Goal: Navigation & Orientation: Find specific page/section

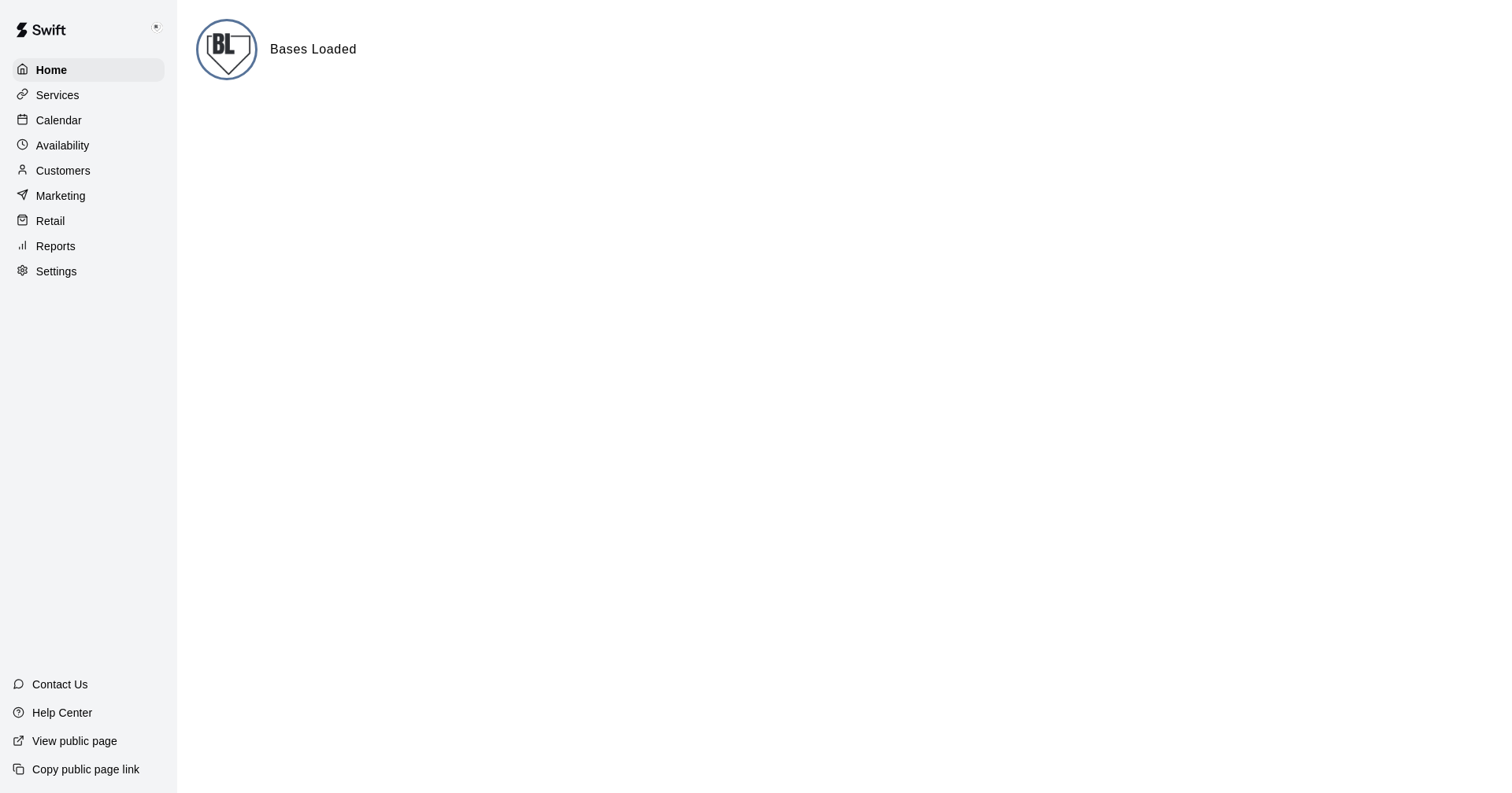
click at [54, 121] on p "Calendar" at bounding box center [58, 120] width 46 height 16
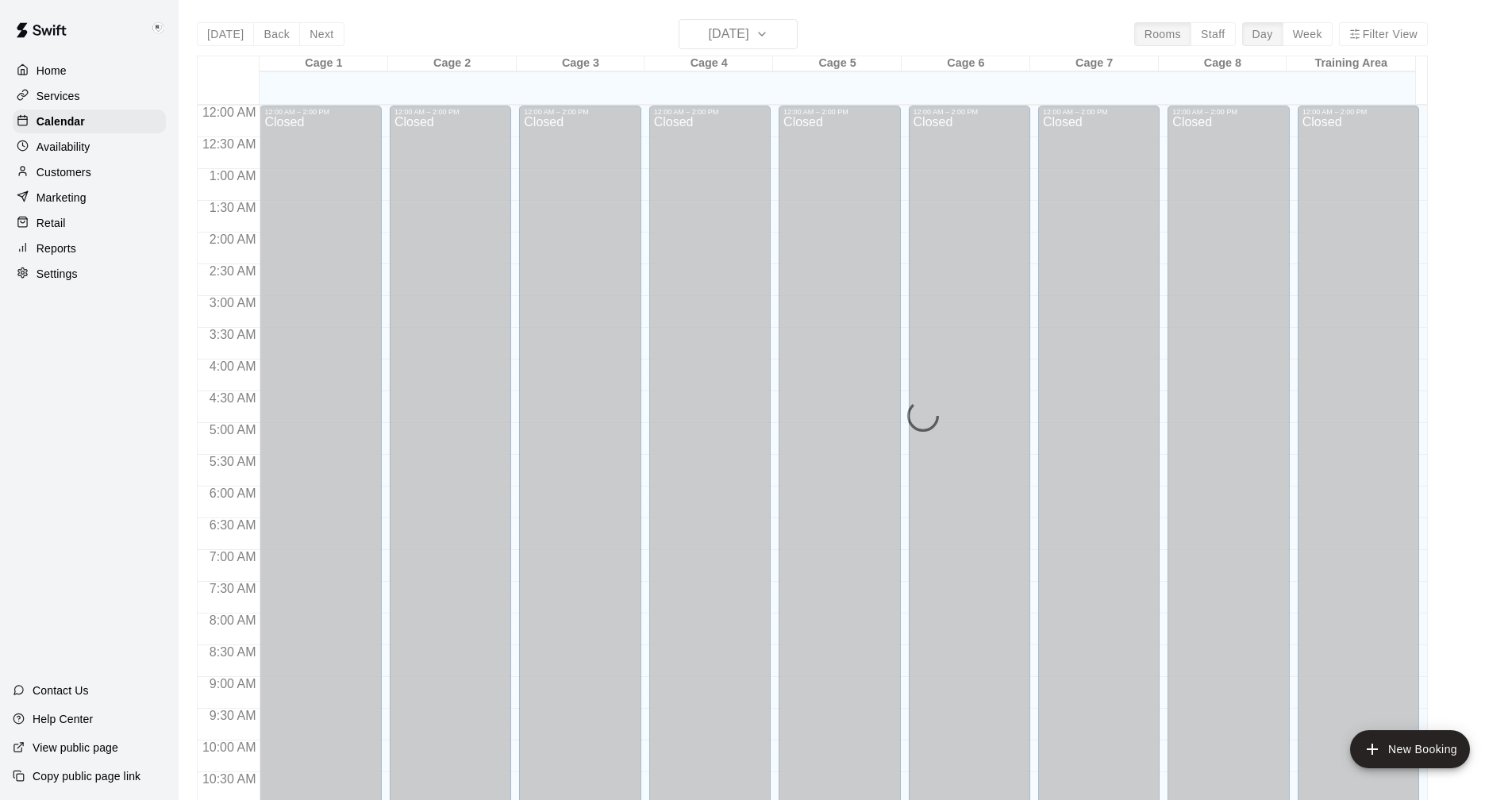
scroll to position [764, 0]
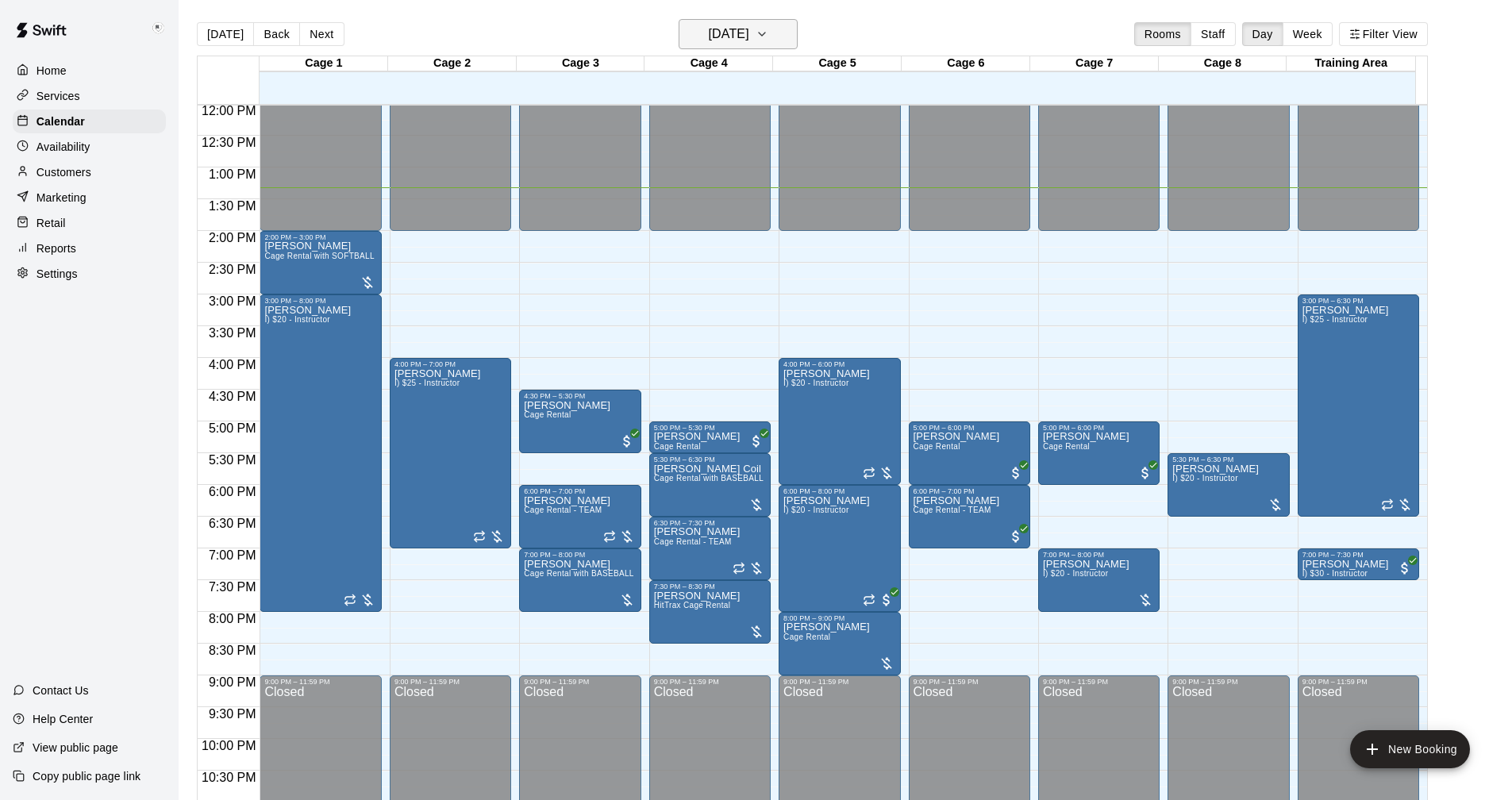
click at [768, 34] on icon "button" at bounding box center [761, 34] width 13 height 19
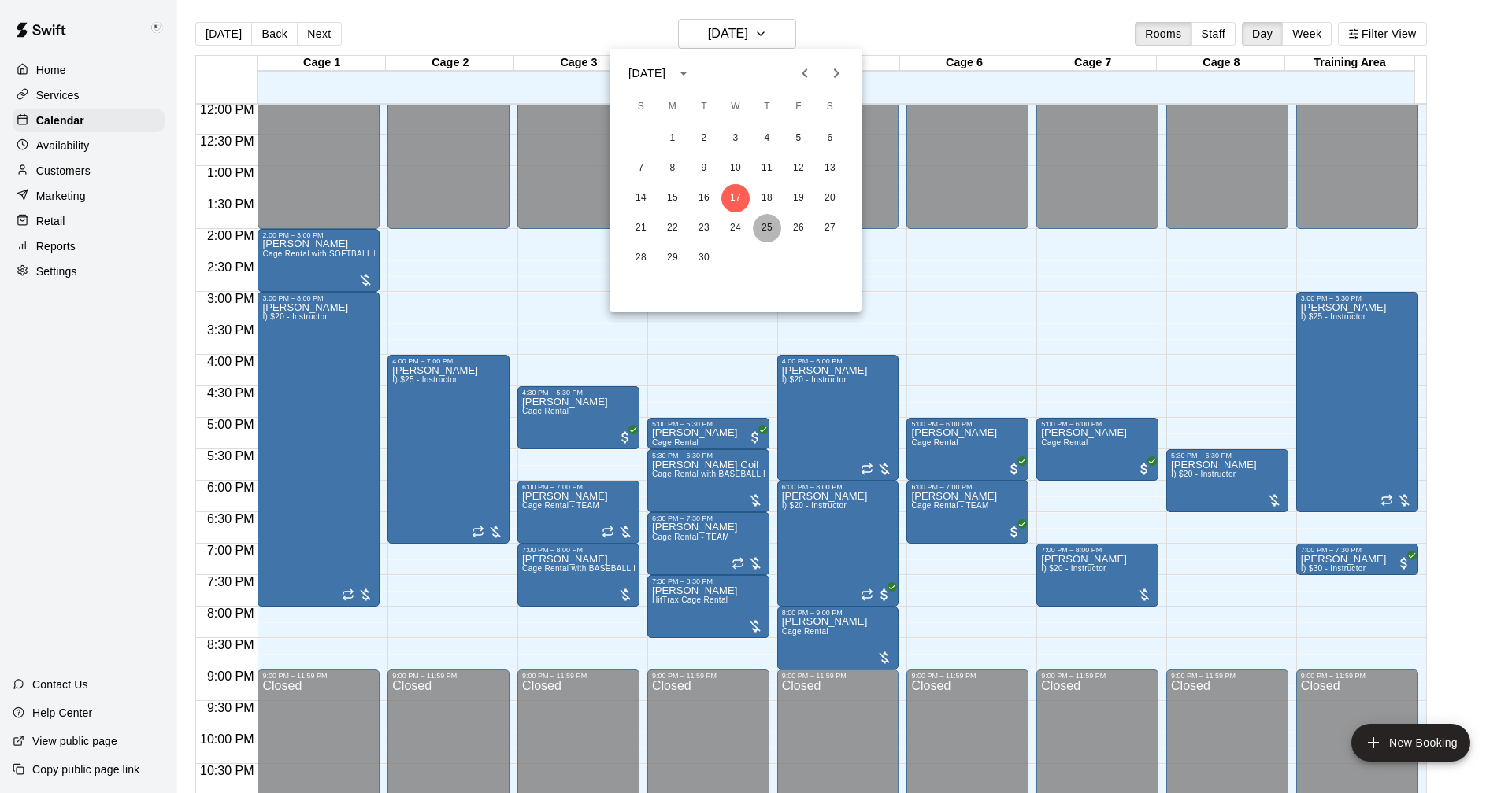
click at [764, 226] on button "25" at bounding box center [767, 228] width 29 height 29
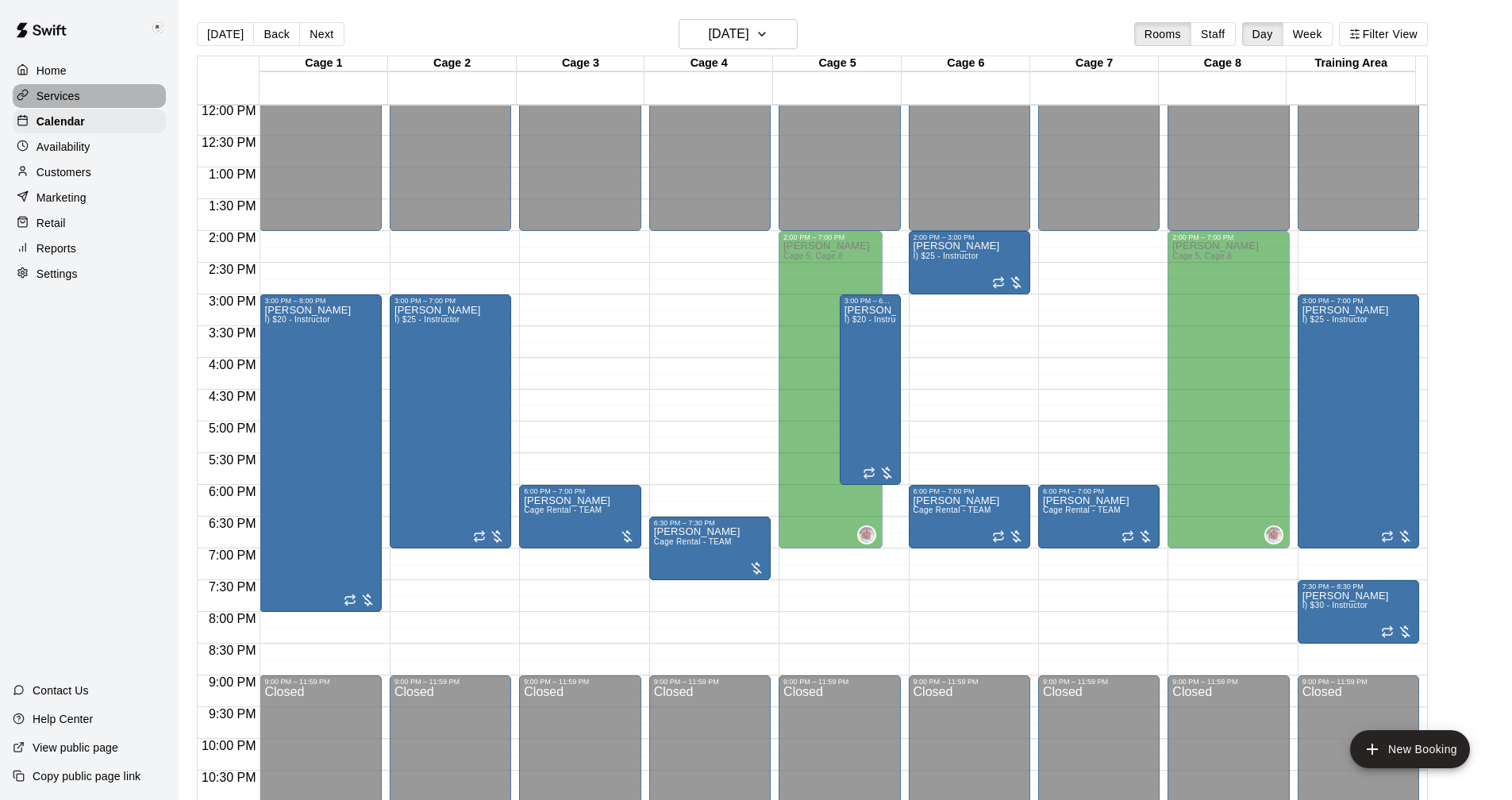
click at [58, 98] on p "Services" at bounding box center [58, 96] width 44 height 16
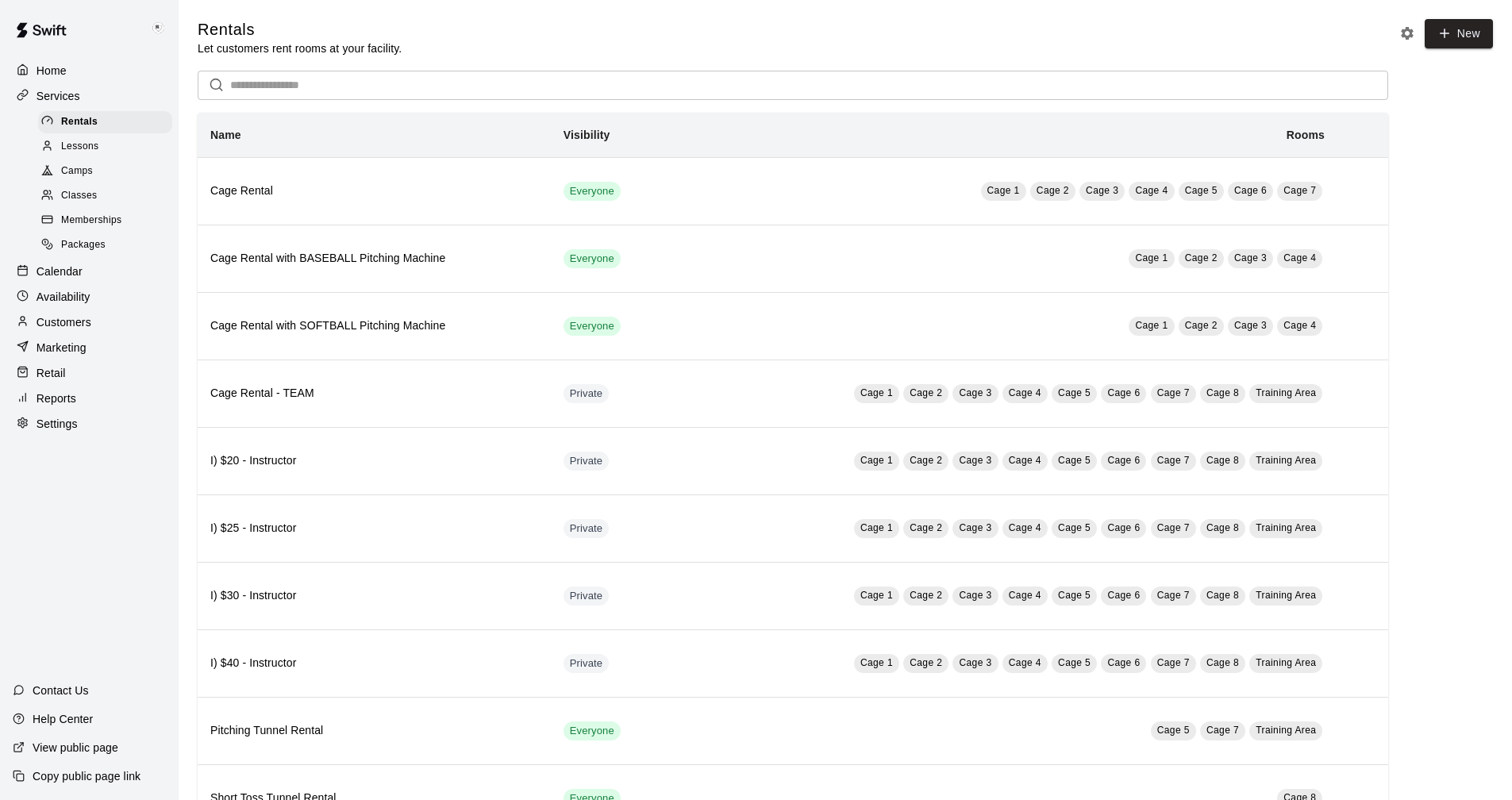
click at [52, 432] on p "Settings" at bounding box center [57, 424] width 42 height 16
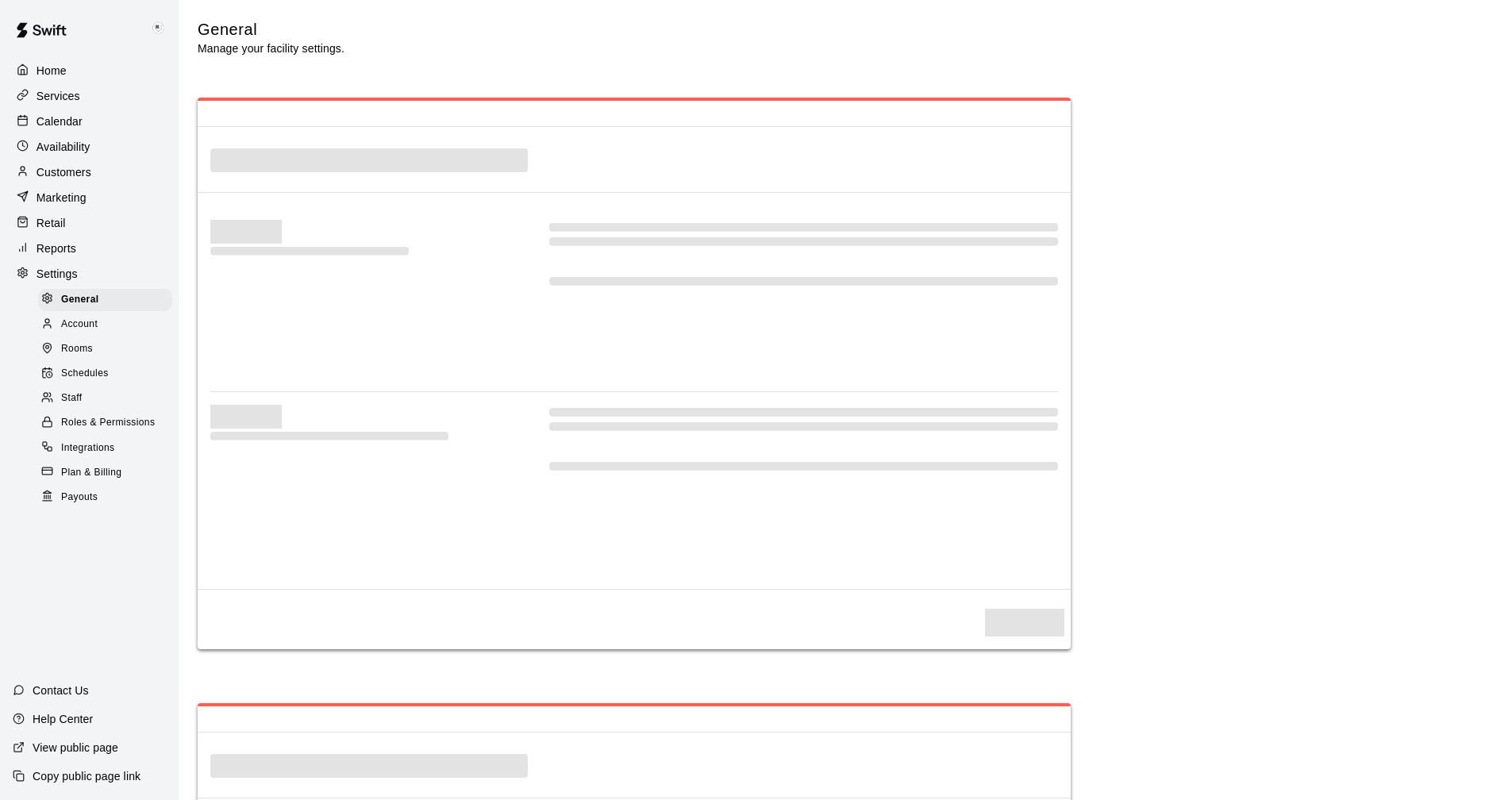
select select "**"
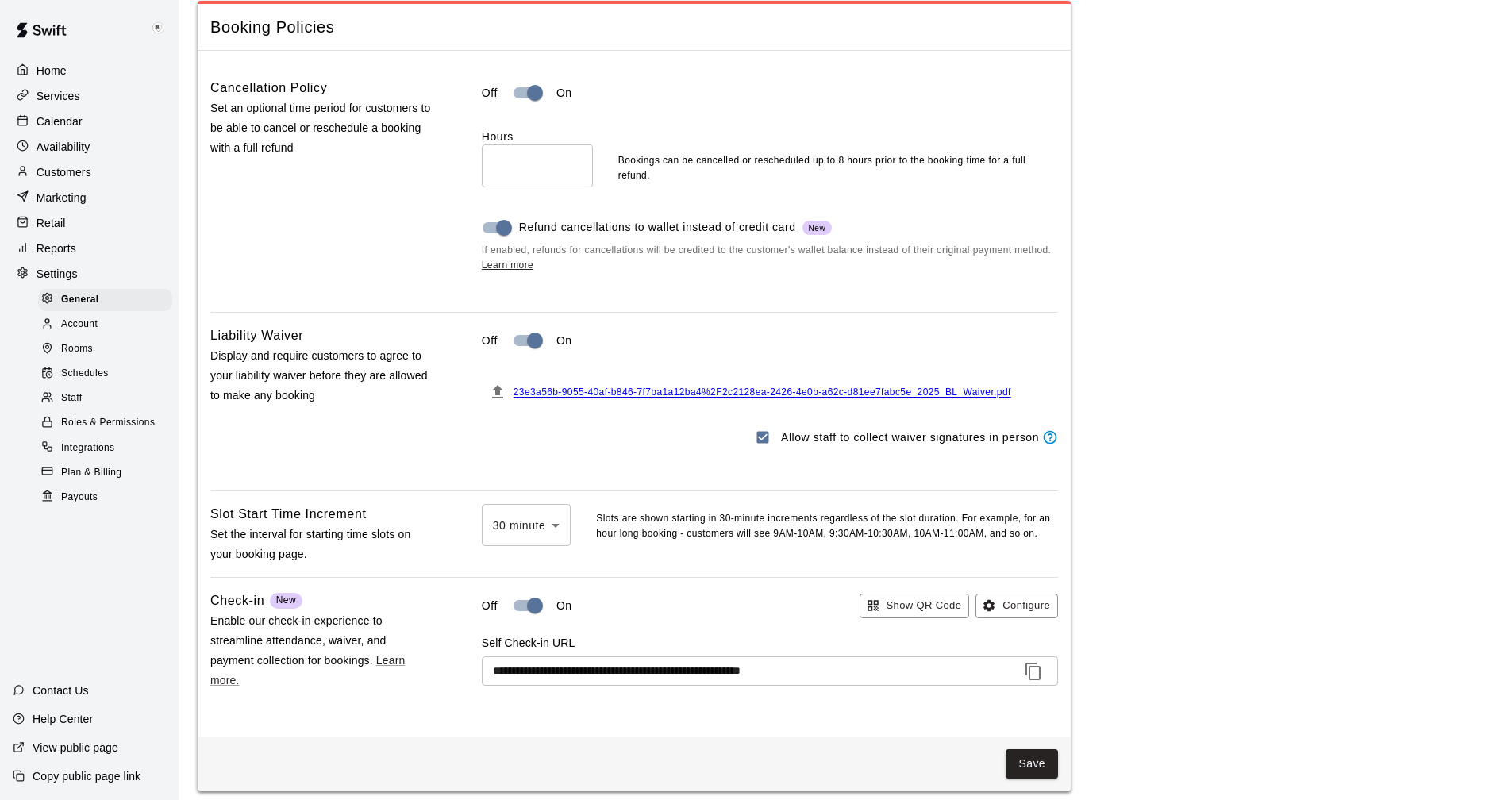
scroll to position [1250, 0]
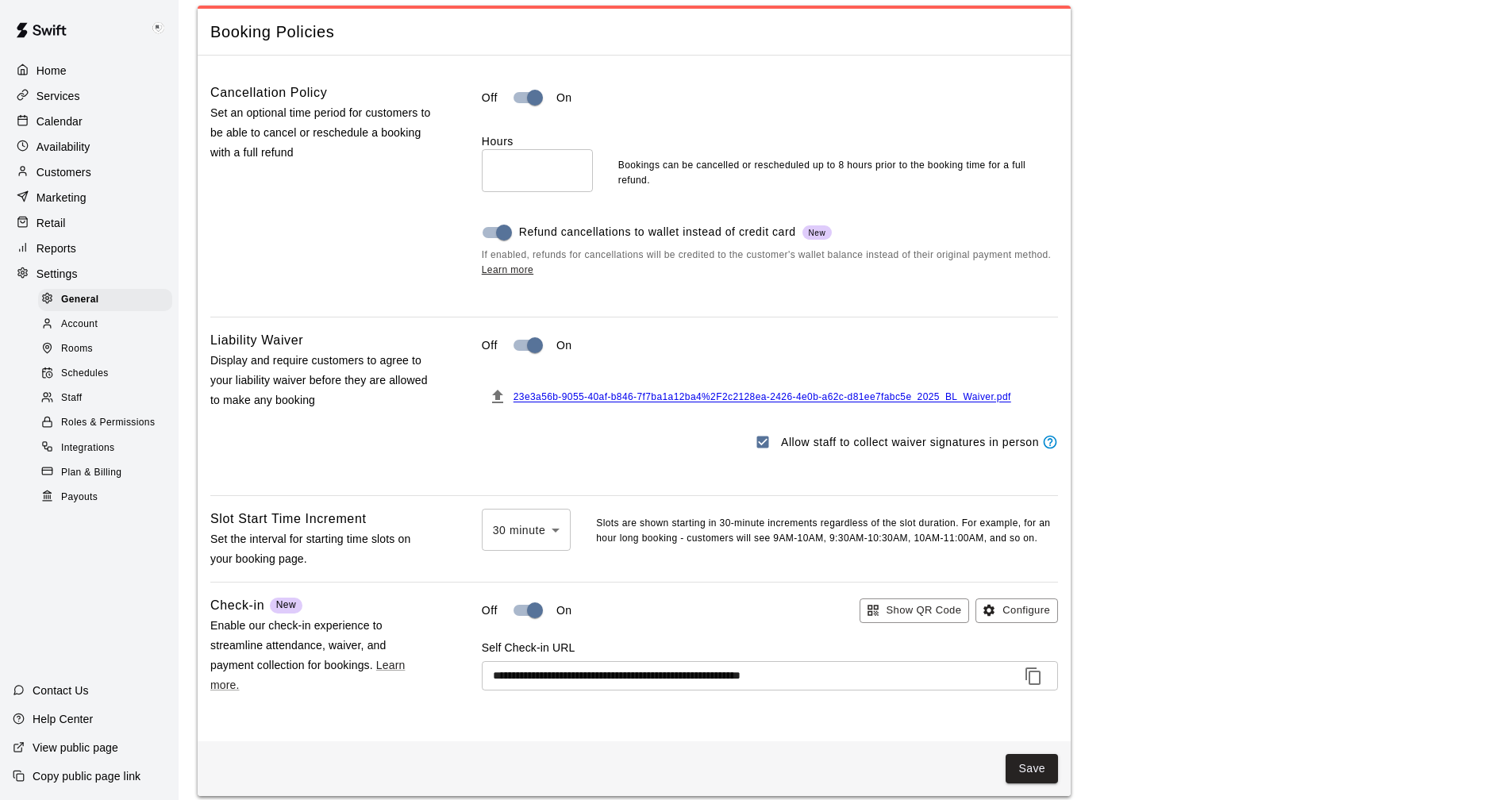
click at [63, 257] on p "Reports" at bounding box center [56, 249] width 40 height 16
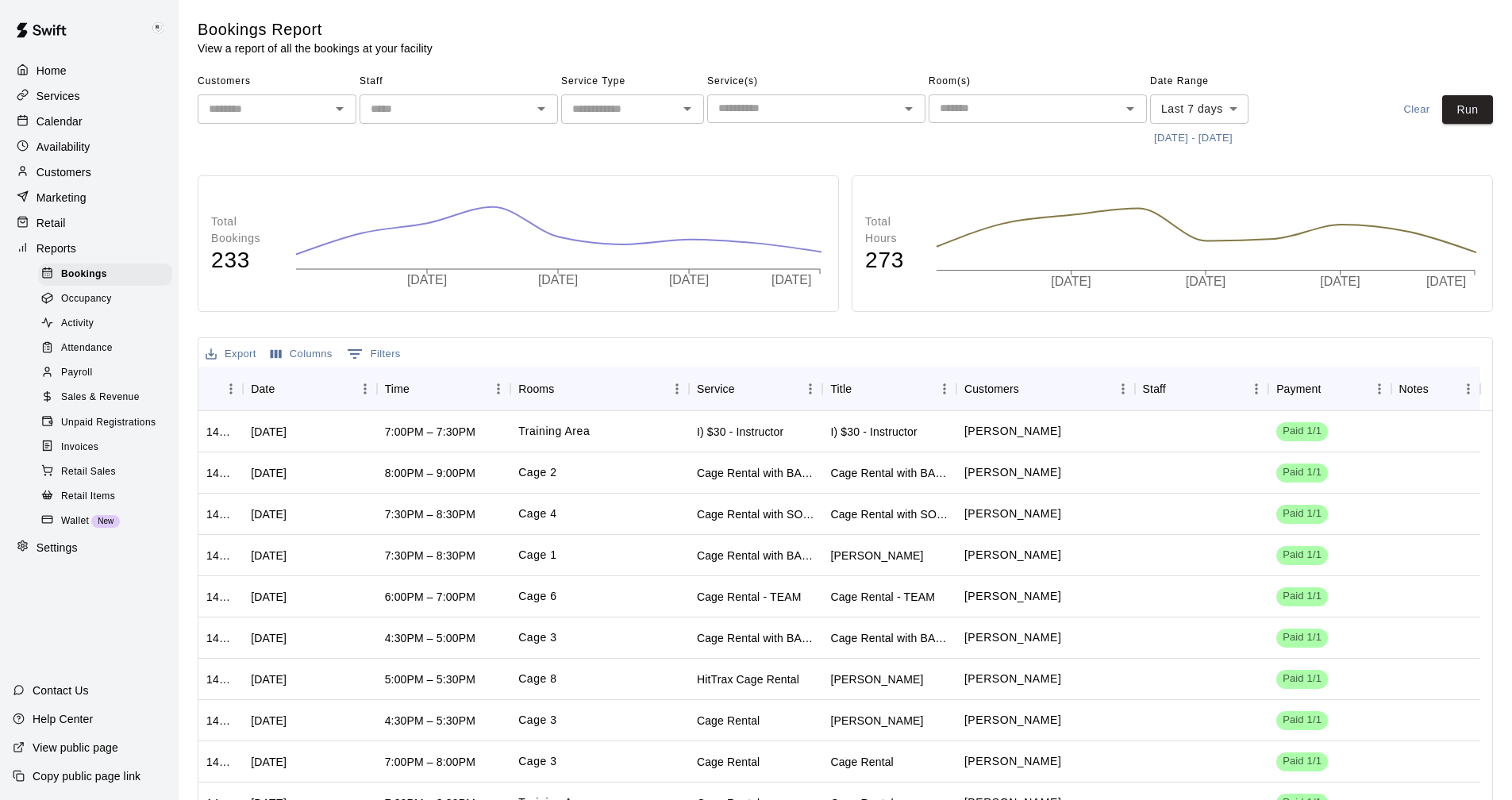
click at [78, 530] on span "Wallet" at bounding box center [74, 522] width 28 height 16
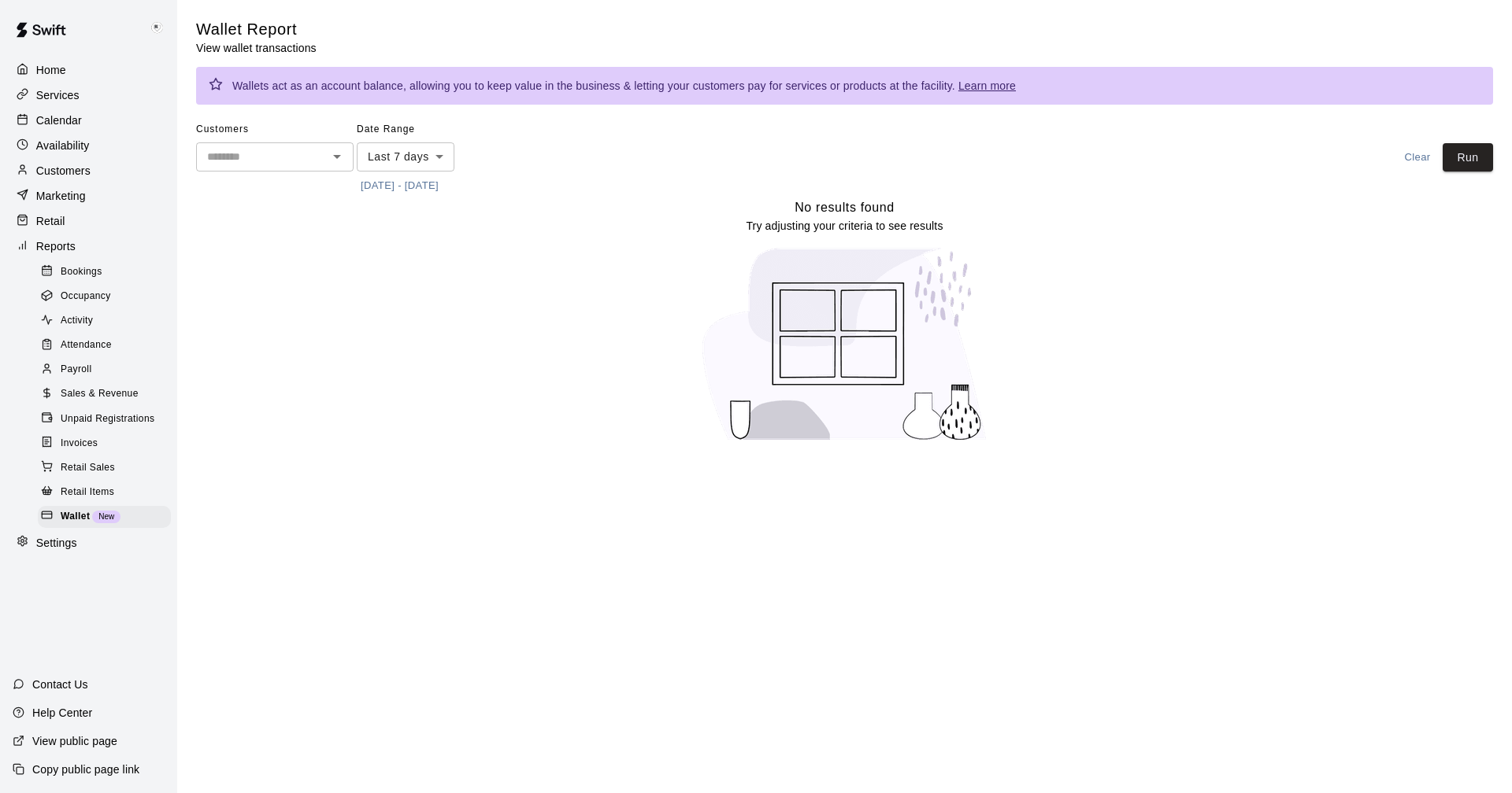
click at [67, 92] on p "Services" at bounding box center [58, 95] width 43 height 16
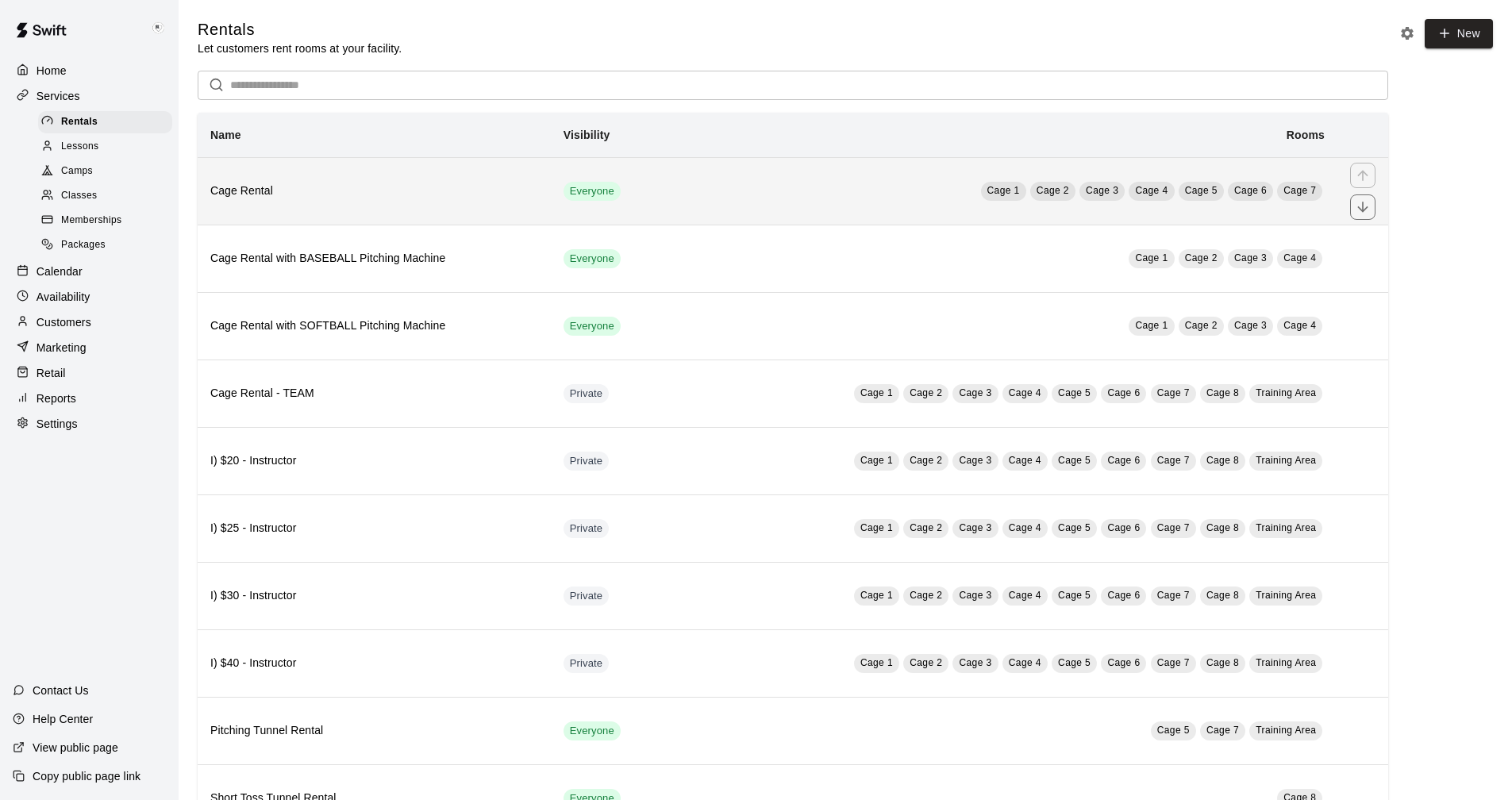
click at [334, 180] on th "Cage Rental" at bounding box center [374, 190] width 354 height 67
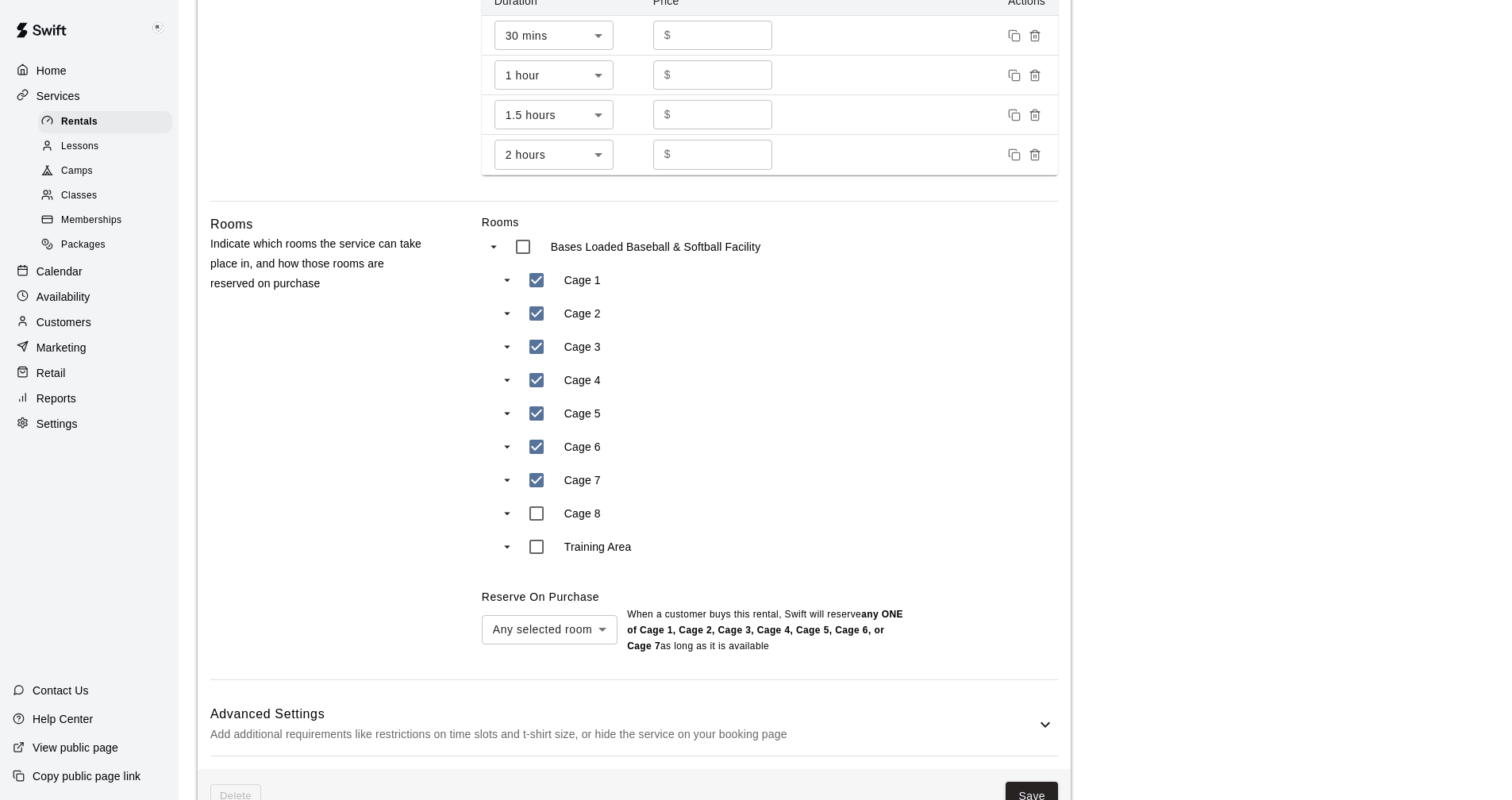
scroll to position [725, 0]
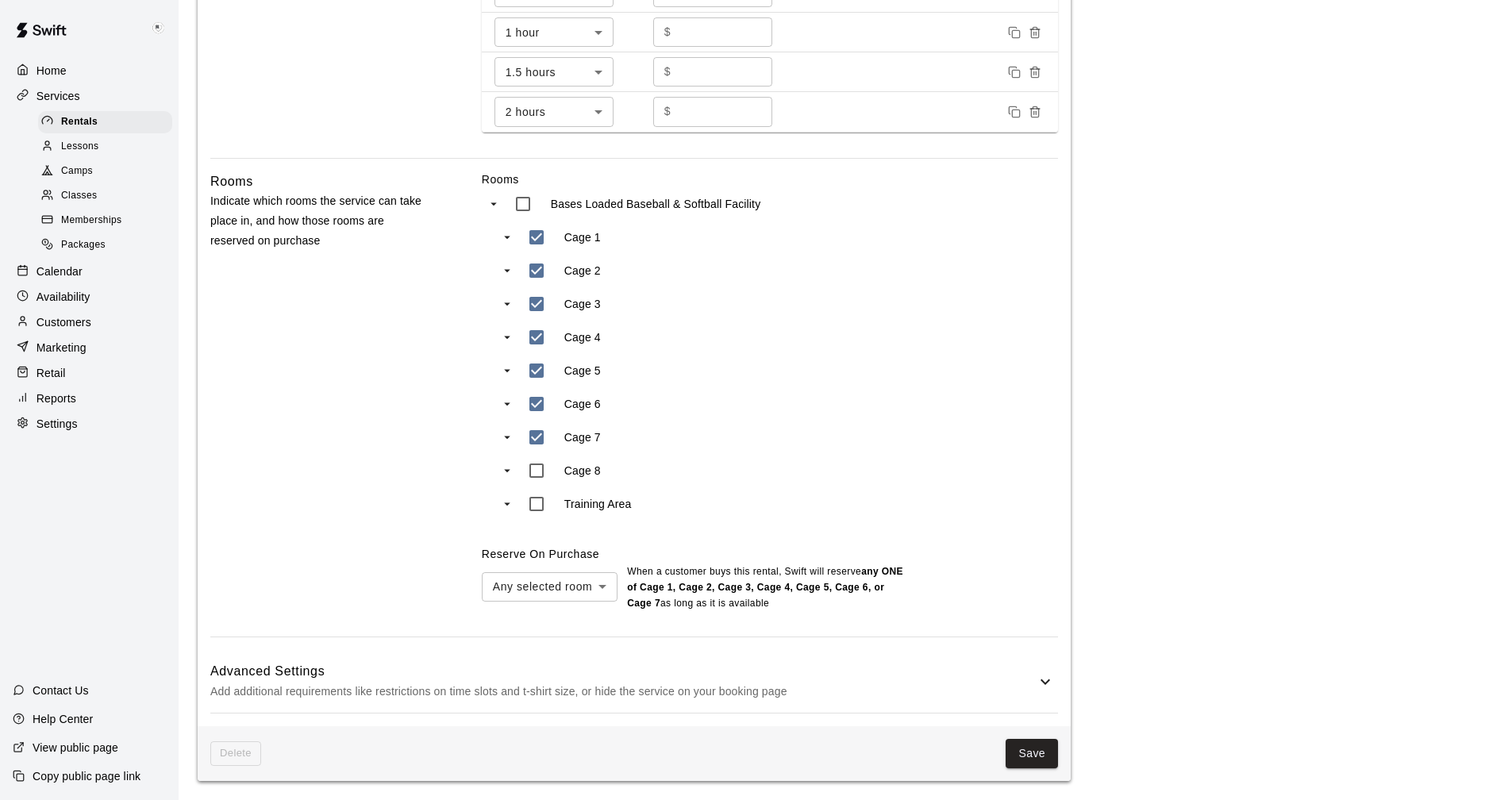
click at [1041, 684] on icon at bounding box center [1044, 681] width 19 height 19
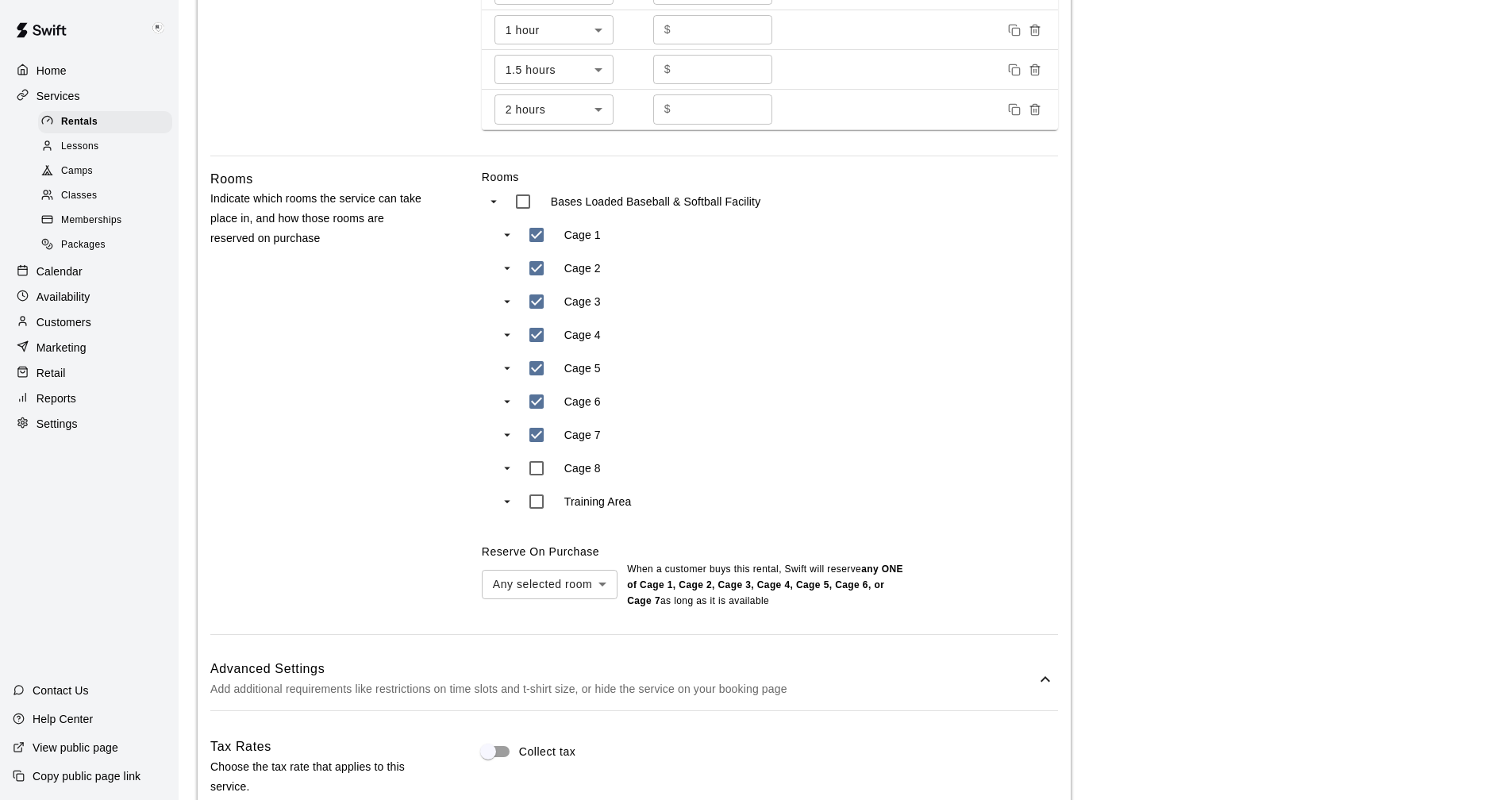
click at [603, 587] on body "**********" at bounding box center [756, 409] width 1512 height 2268
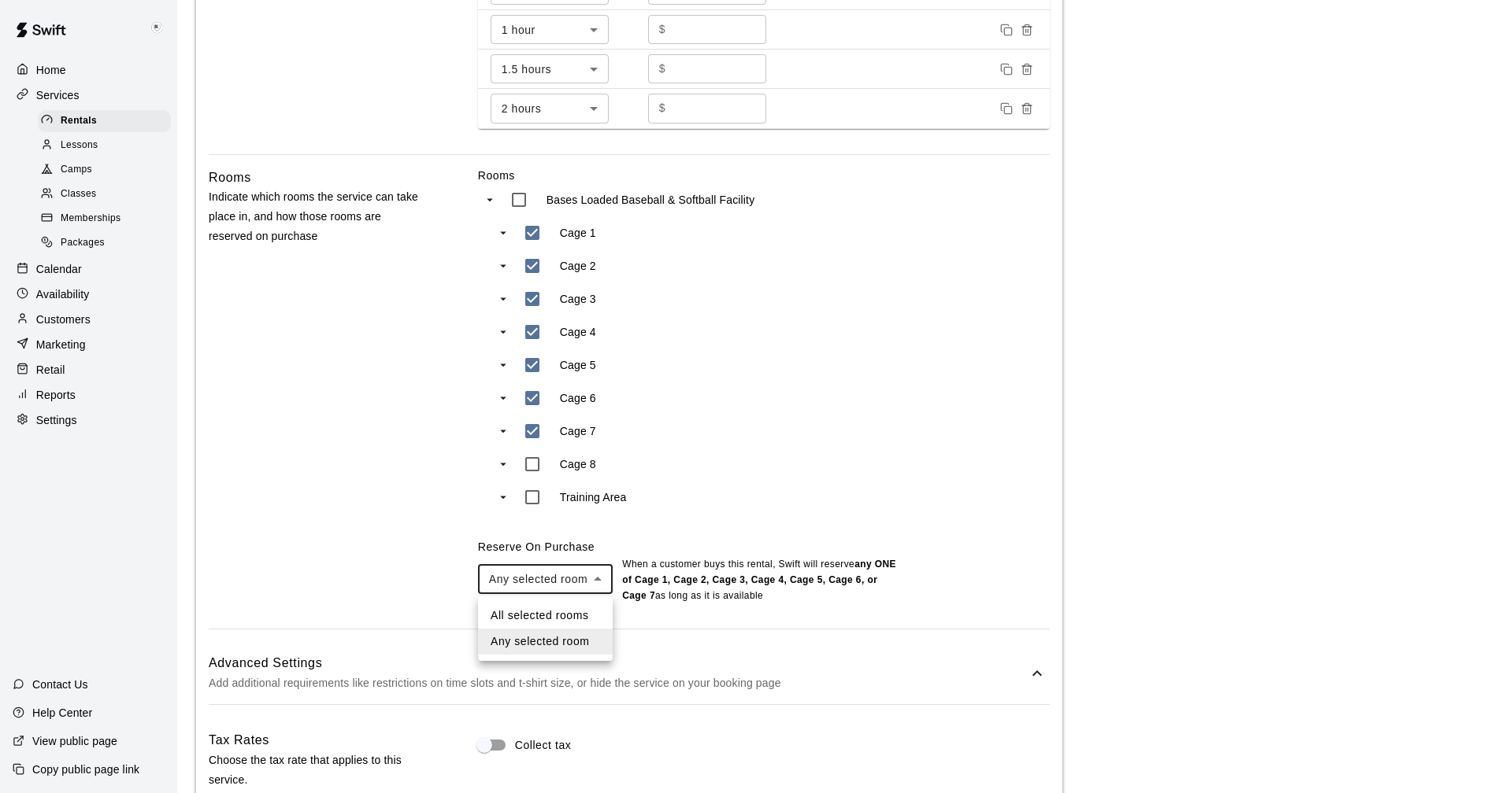
click at [598, 582] on div at bounding box center [756, 396] width 1512 height 793
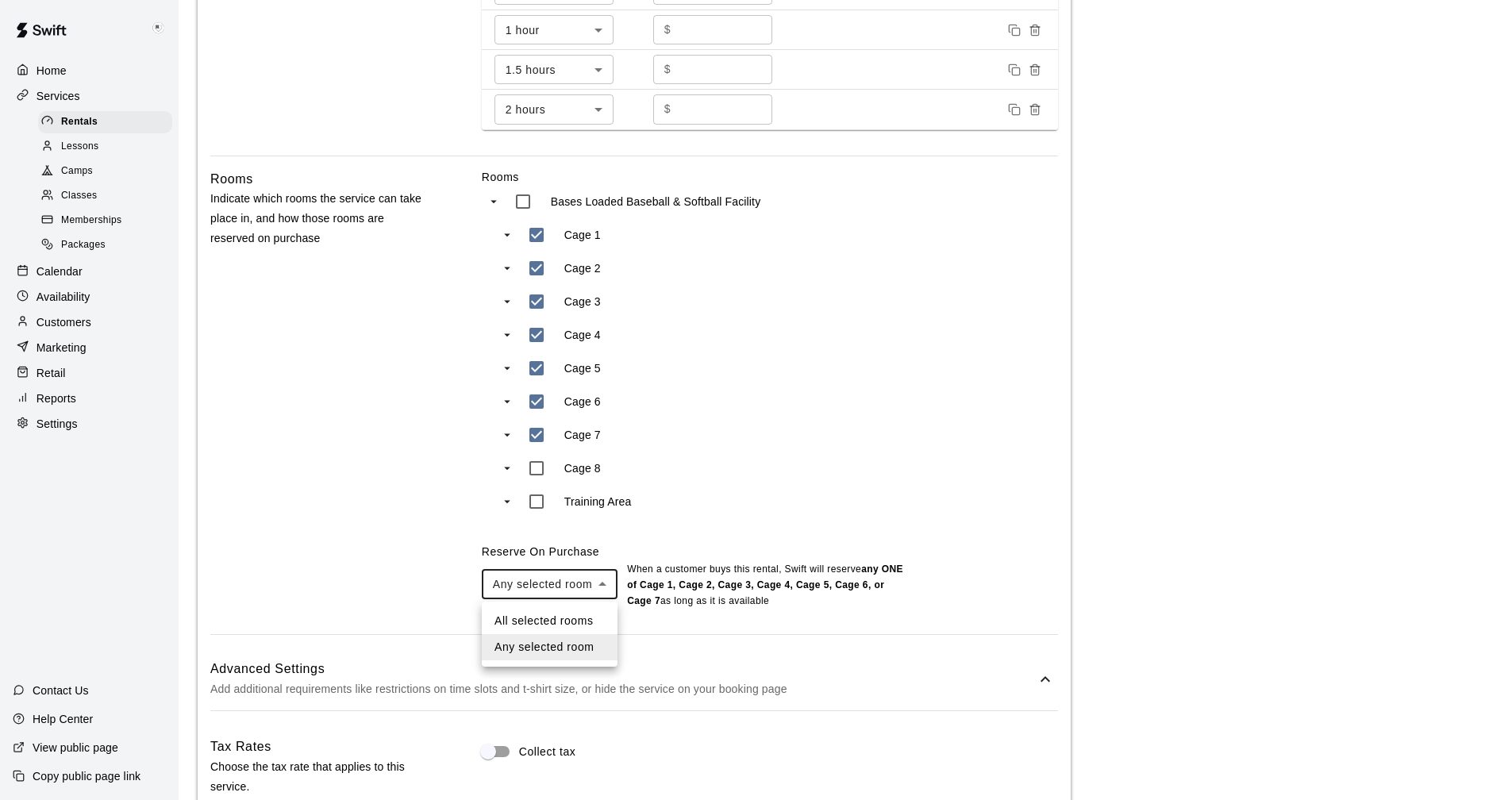
click at [608, 585] on body "**********" at bounding box center [756, 409] width 1512 height 2268
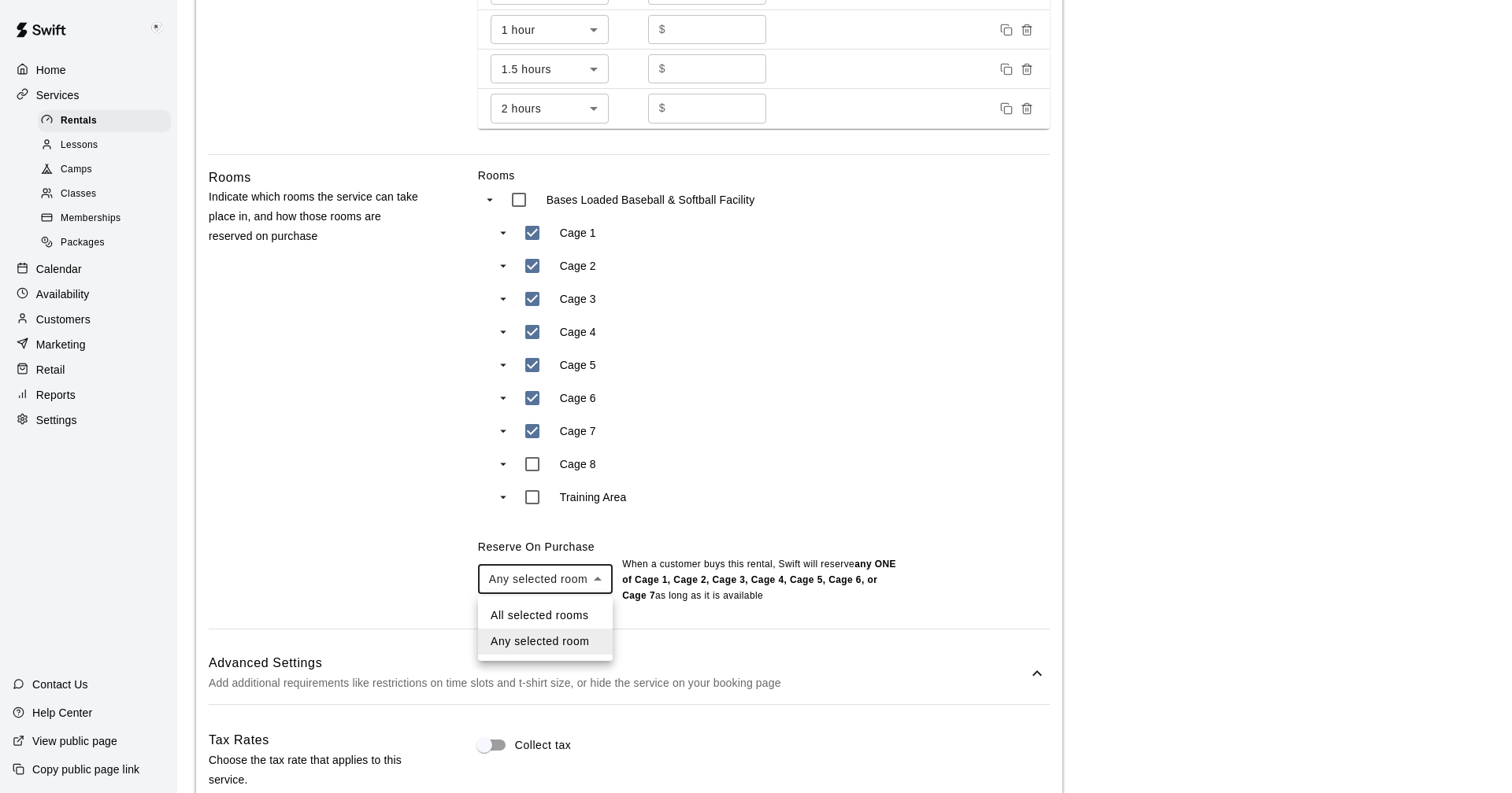
click at [929, 329] on div at bounding box center [756, 396] width 1512 height 793
click at [593, 579] on body "**********" at bounding box center [756, 405] width 1512 height 2249
click at [593, 579] on div at bounding box center [756, 396] width 1512 height 793
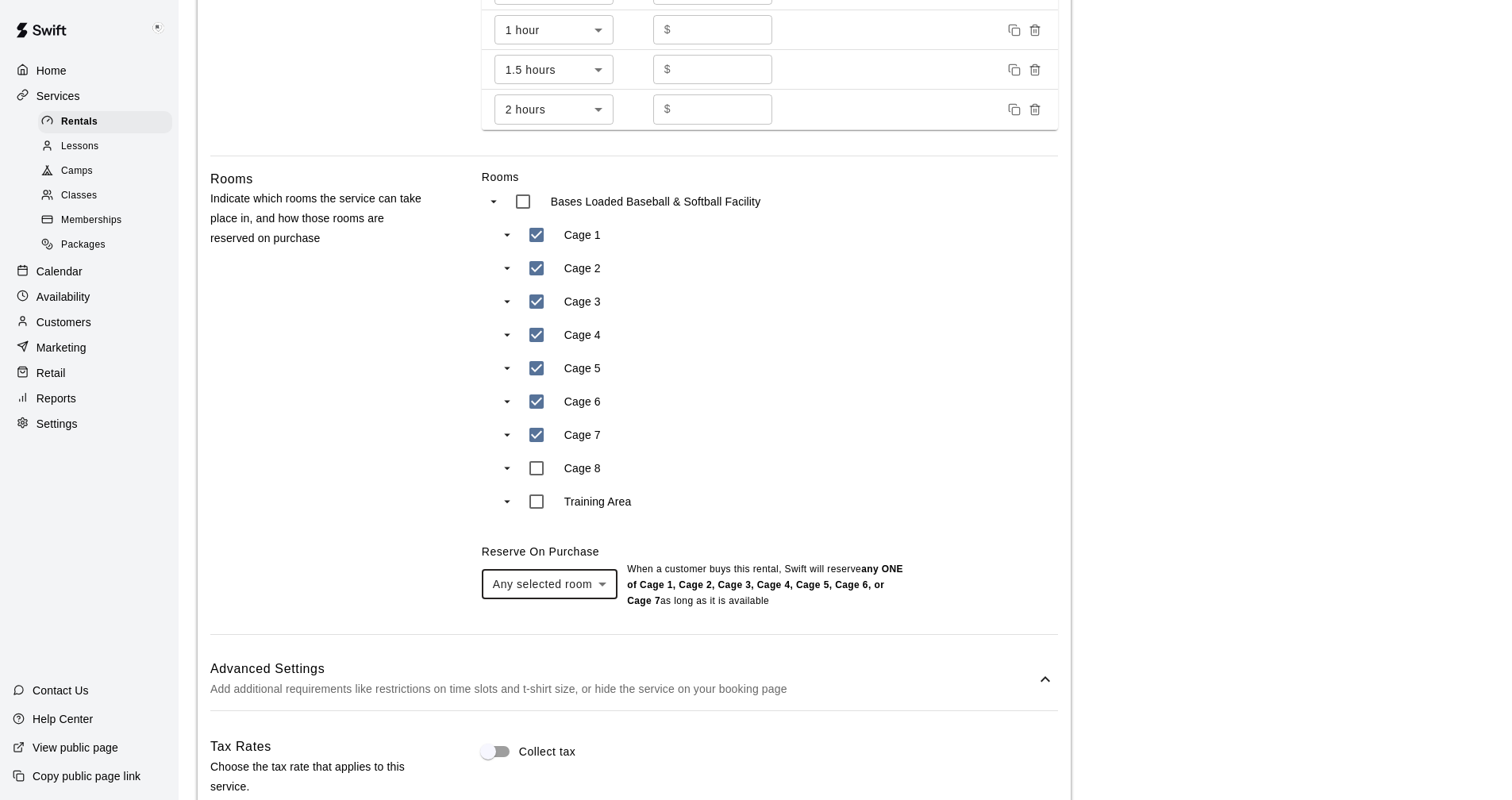
click at [756, 452] on div "Cage 8" at bounding box center [655, 468] width 273 height 34
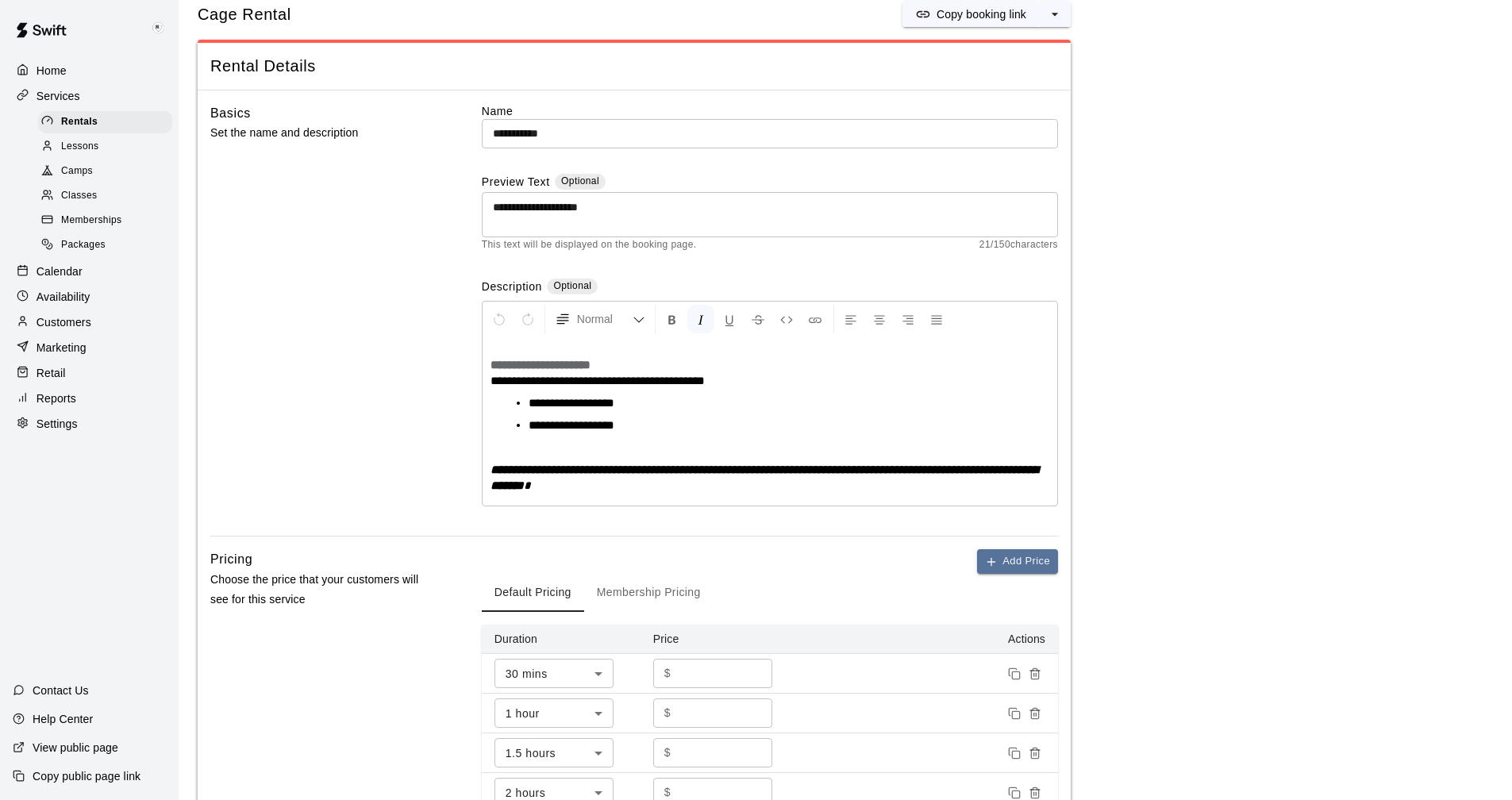
scroll to position [0, 0]
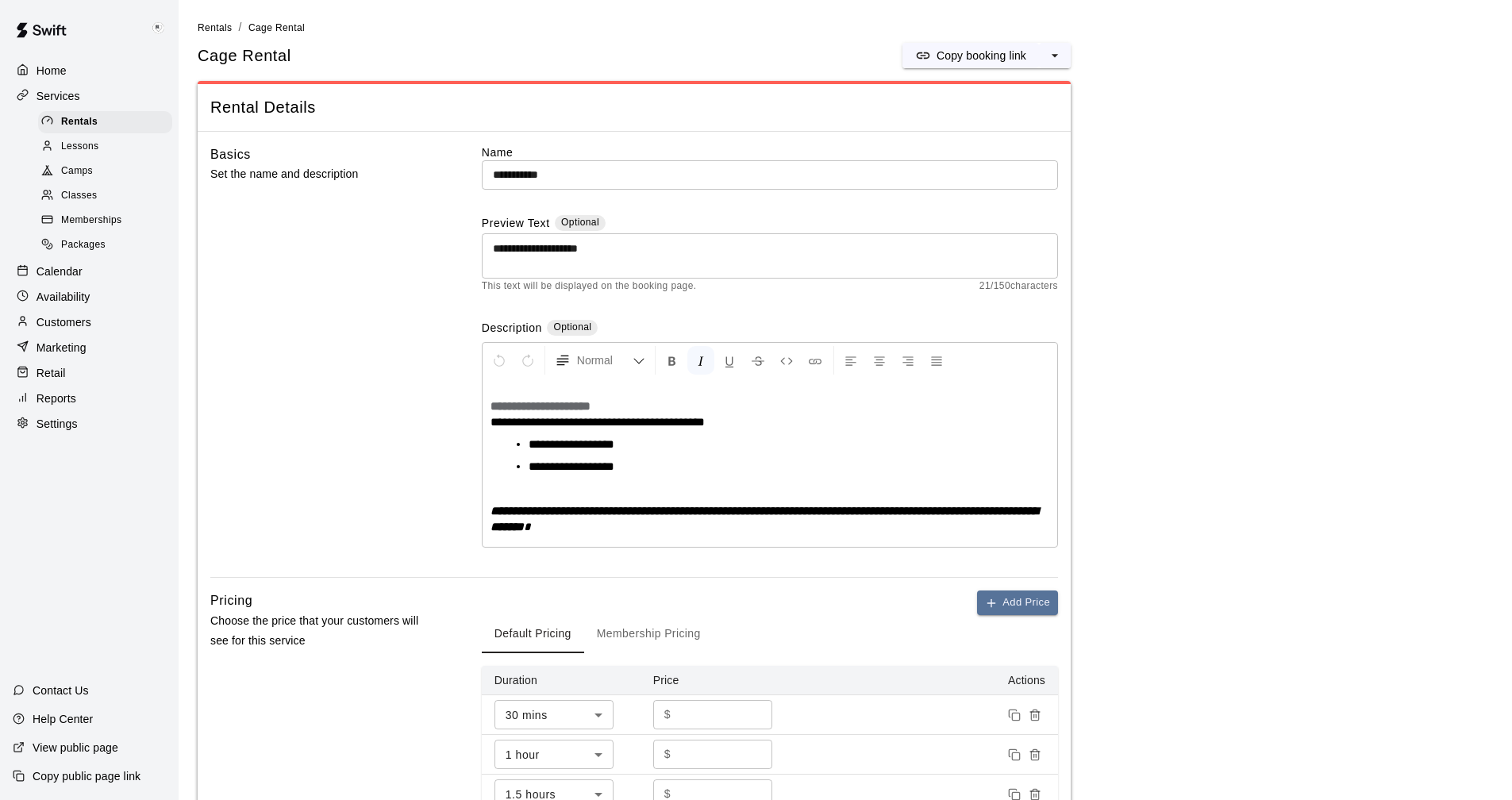
click at [63, 270] on div "Calendar" at bounding box center [89, 271] width 153 height 24
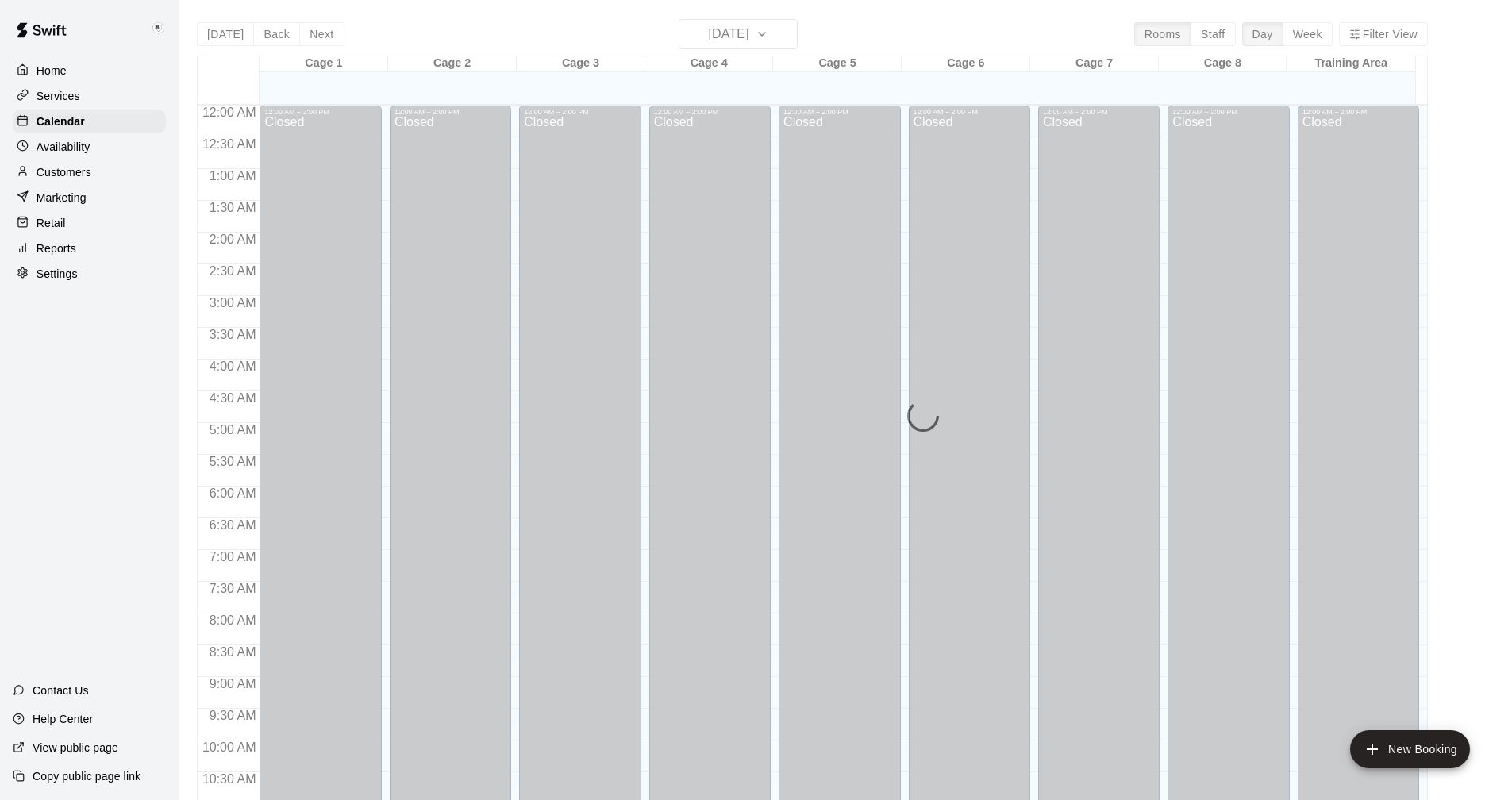
scroll to position [764, 0]
